Goal: Task Accomplishment & Management: Use online tool/utility

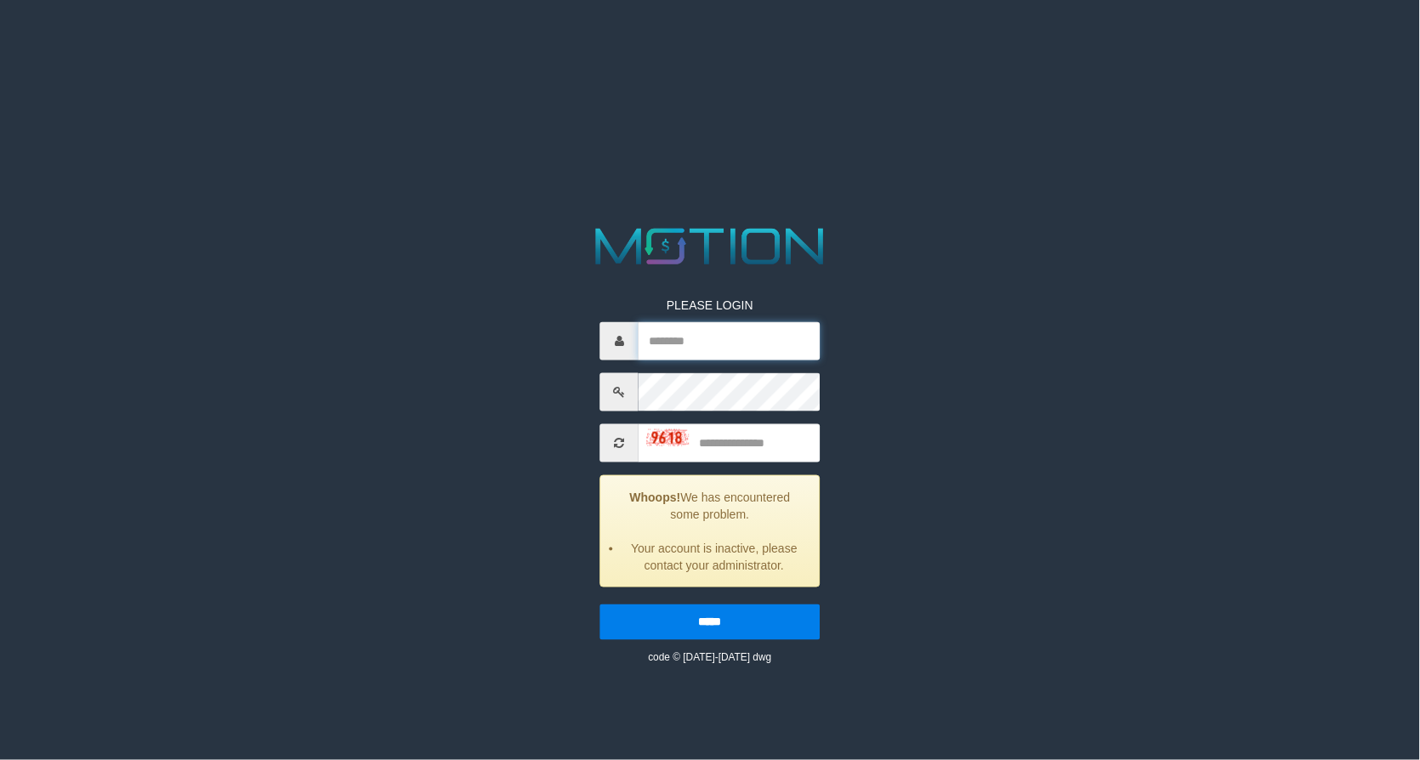
type input "*******"
click at [722, 437] on input "text" at bounding box center [729, 442] width 181 height 38
type input "****"
click at [600, 604] on input "*****" at bounding box center [709, 622] width 219 height 36
